Goal: Task Accomplishment & Management: Manage account settings

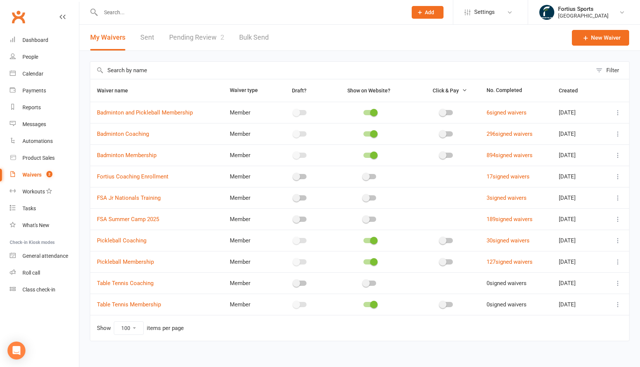
select select "100"
click at [36, 175] on div "Waivers" at bounding box center [31, 175] width 19 height 6
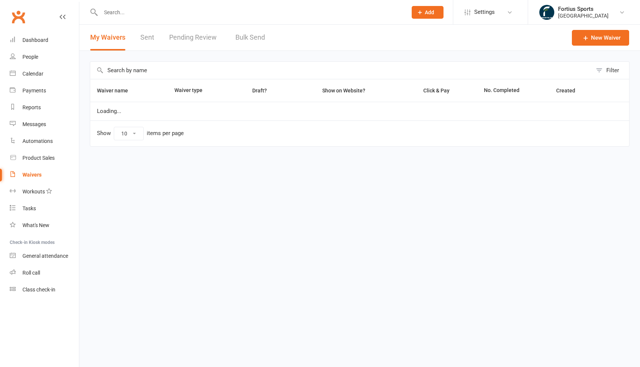
select select "100"
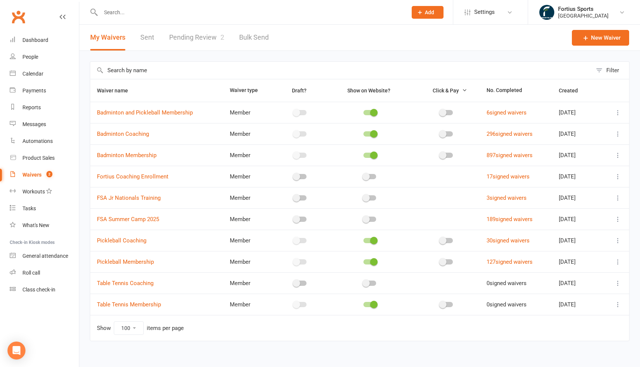
click at [200, 41] on link "Pending Review 2" at bounding box center [196, 38] width 55 height 26
select select "100"
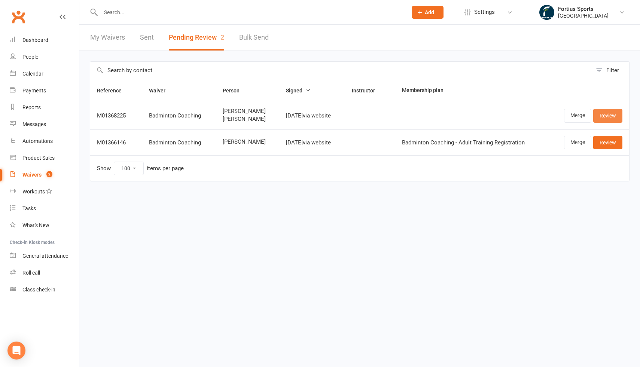
click at [602, 121] on link "Review" at bounding box center [608, 115] width 29 height 13
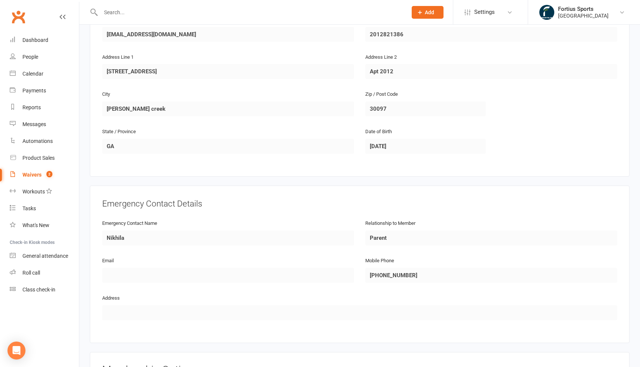
scroll to position [461, 0]
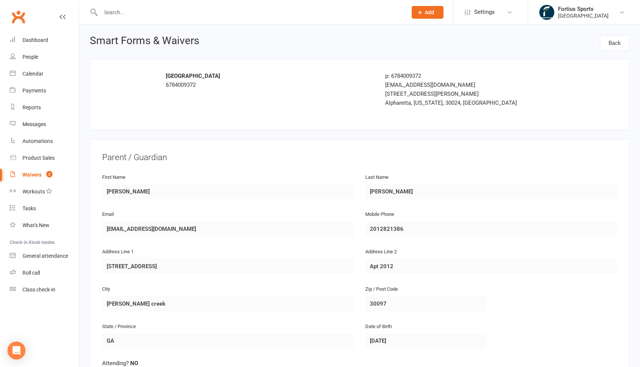
select select "100"
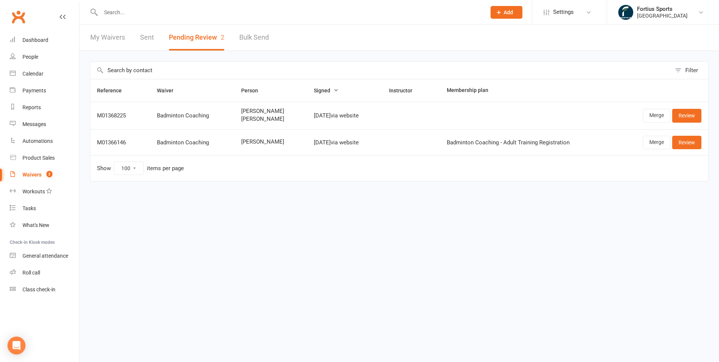
click at [35, 174] on div "Waivers" at bounding box center [31, 175] width 19 height 6
select select "100"
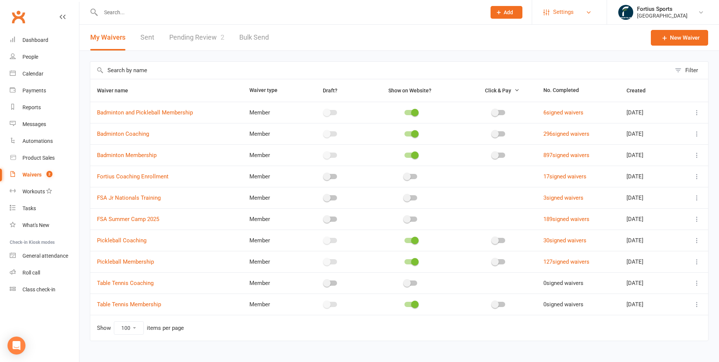
click at [588, 15] on link "Settings" at bounding box center [569, 12] width 52 height 17
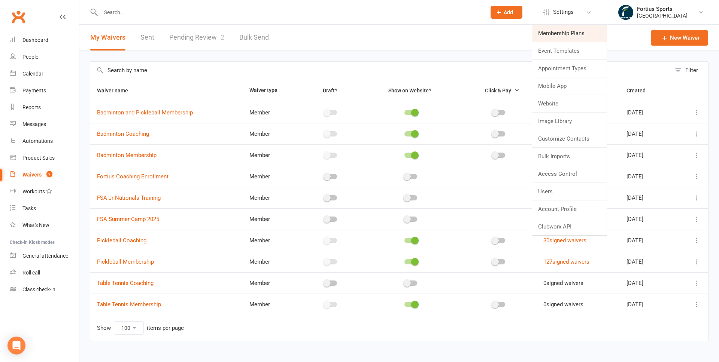
click at [562, 35] on link "Membership Plans" at bounding box center [569, 33] width 75 height 17
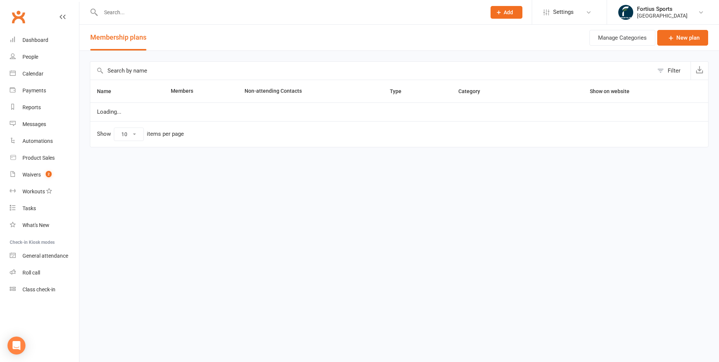
select select "100"
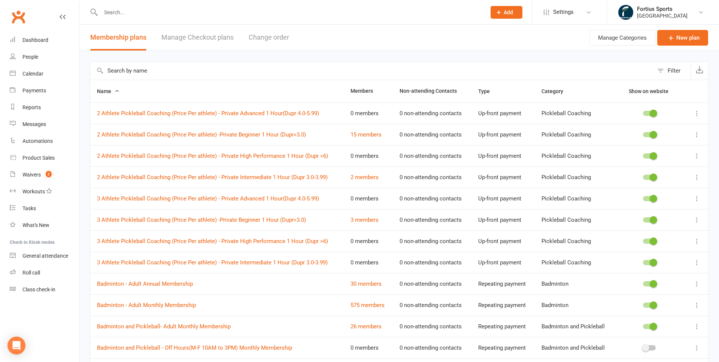
click at [176, 73] on input "text" at bounding box center [371, 71] width 563 height 18
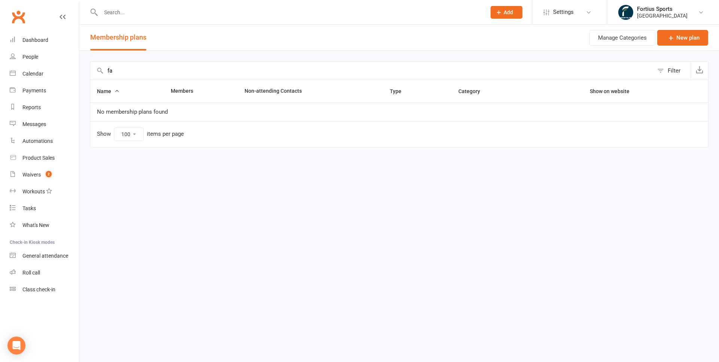
type input "f"
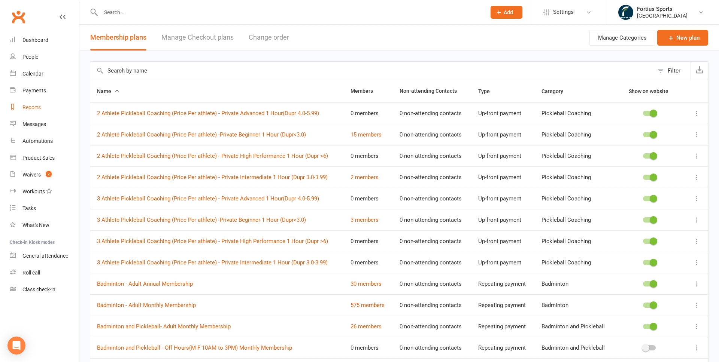
click at [38, 108] on div "Reports" at bounding box center [31, 107] width 18 height 6
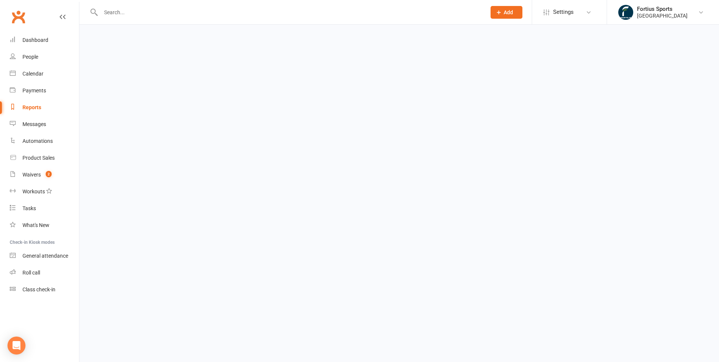
select select "100"
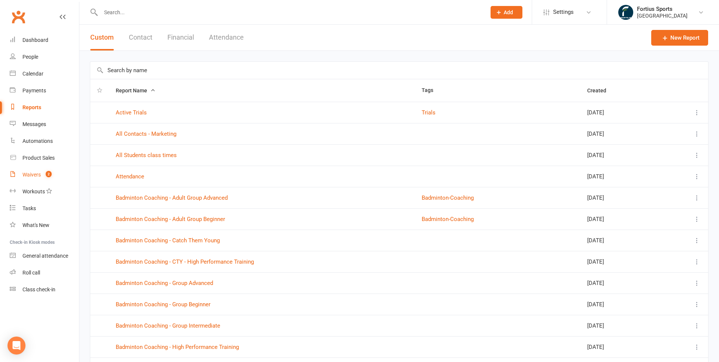
click at [31, 179] on link "Waivers 2" at bounding box center [44, 175] width 69 height 17
select select "100"
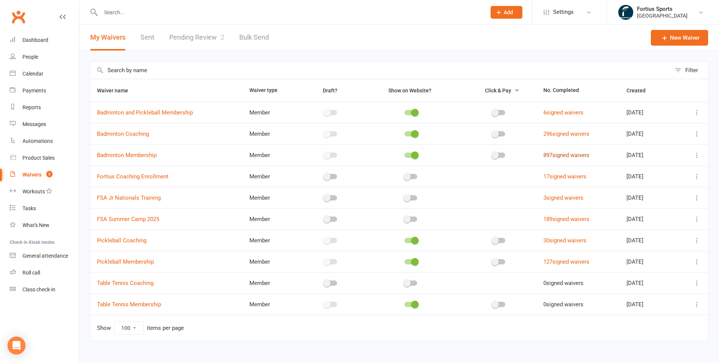
click at [572, 157] on link "897 signed waivers" at bounding box center [566, 155] width 46 height 7
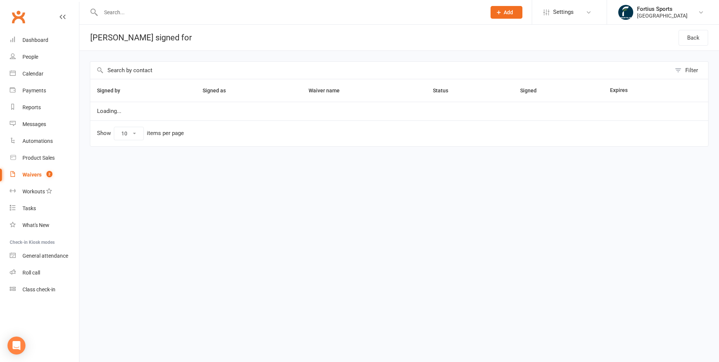
select select "100"
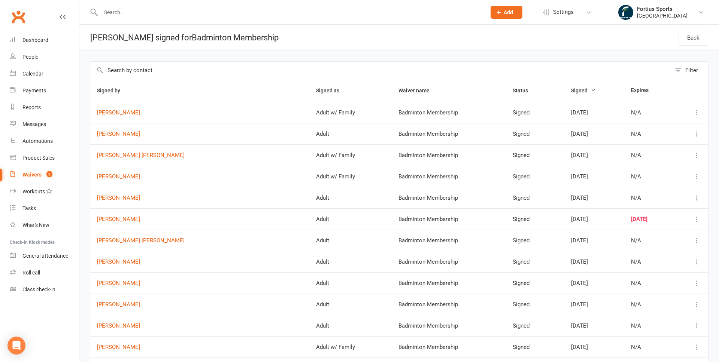
select select "100"
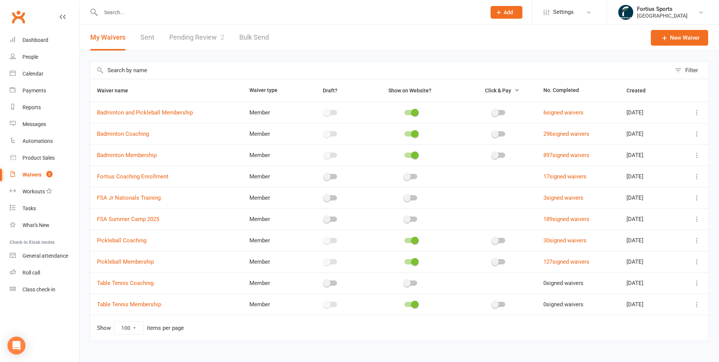
click at [284, 328] on td "Show 10 25 50 100 items per page" at bounding box center [399, 328] width 618 height 26
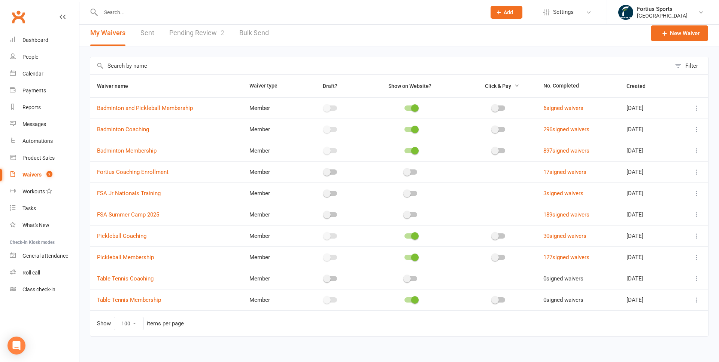
scroll to position [2, 0]
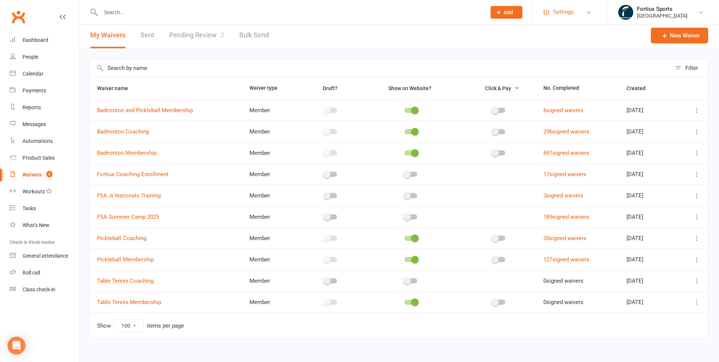
click at [583, 14] on link "Settings" at bounding box center [569, 12] width 52 height 17
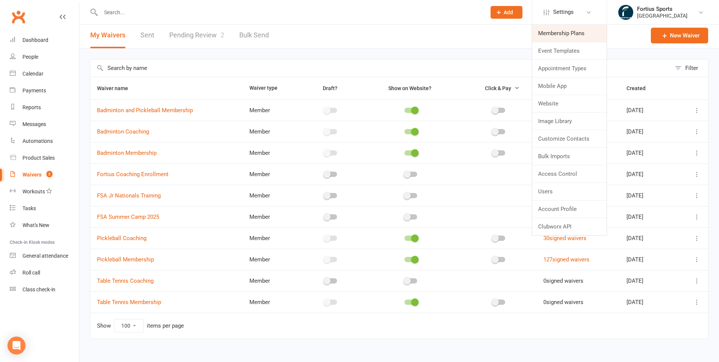
click at [563, 36] on link "Membership Plans" at bounding box center [569, 33] width 75 height 17
select select "100"
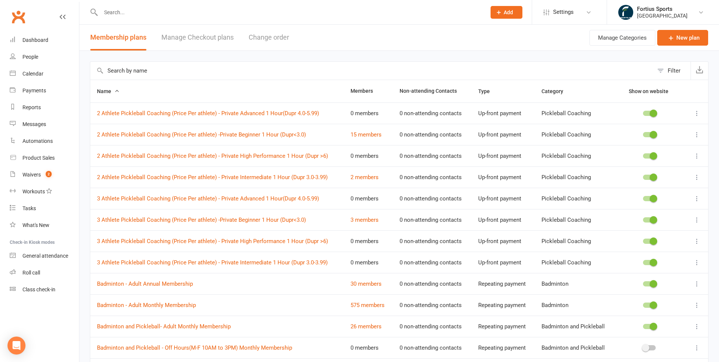
click at [180, 75] on input "text" at bounding box center [371, 71] width 563 height 18
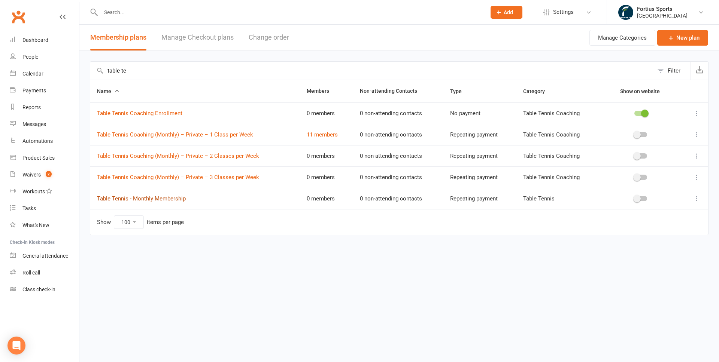
type input "table te"
click at [169, 200] on link "Table Tennis - Monthly Membership" at bounding box center [141, 198] width 89 height 7
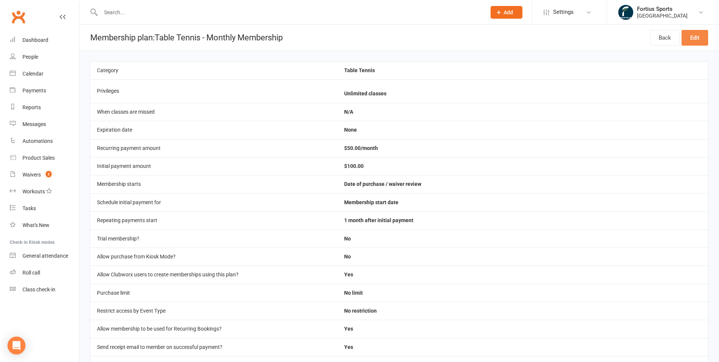
click at [640, 36] on link "Edit" at bounding box center [695, 38] width 27 height 16
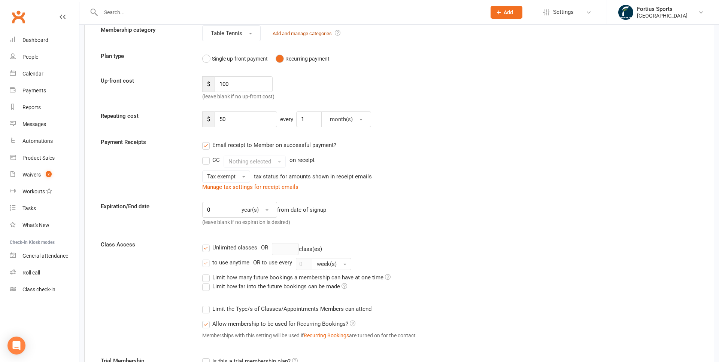
scroll to position [77, 0]
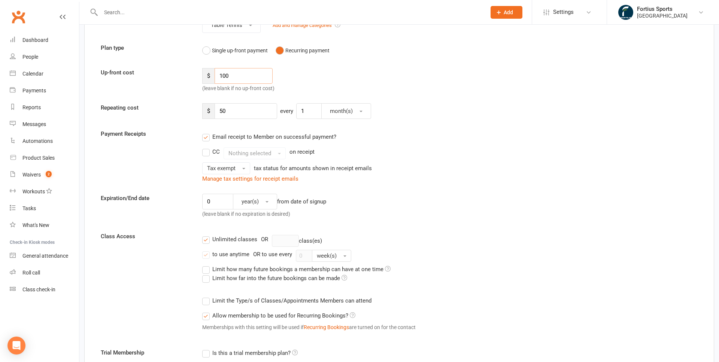
drag, startPoint x: 235, startPoint y: 73, endPoint x: 218, endPoint y: 74, distance: 16.9
click at [218, 74] on input "100" at bounding box center [244, 76] width 58 height 16
click at [232, 112] on input "50" at bounding box center [246, 111] width 63 height 16
type input "55"
click at [237, 78] on input "100" at bounding box center [244, 76] width 58 height 16
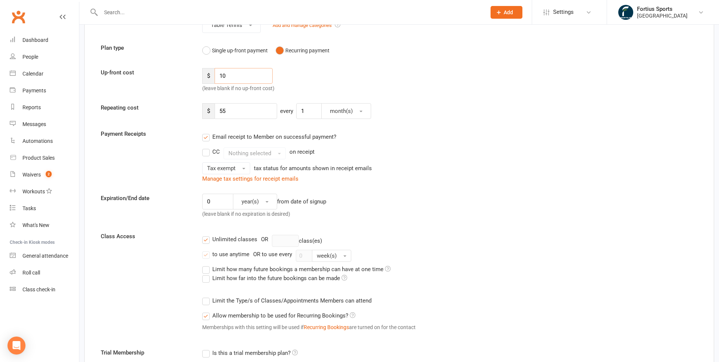
type input "1"
type input "85"
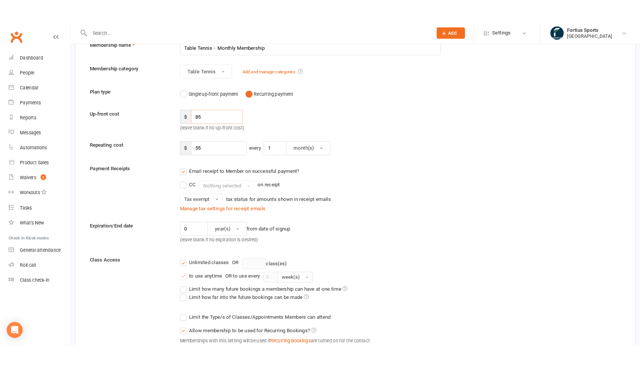
scroll to position [0, 0]
